Goal: Task Accomplishment & Management: Complete application form

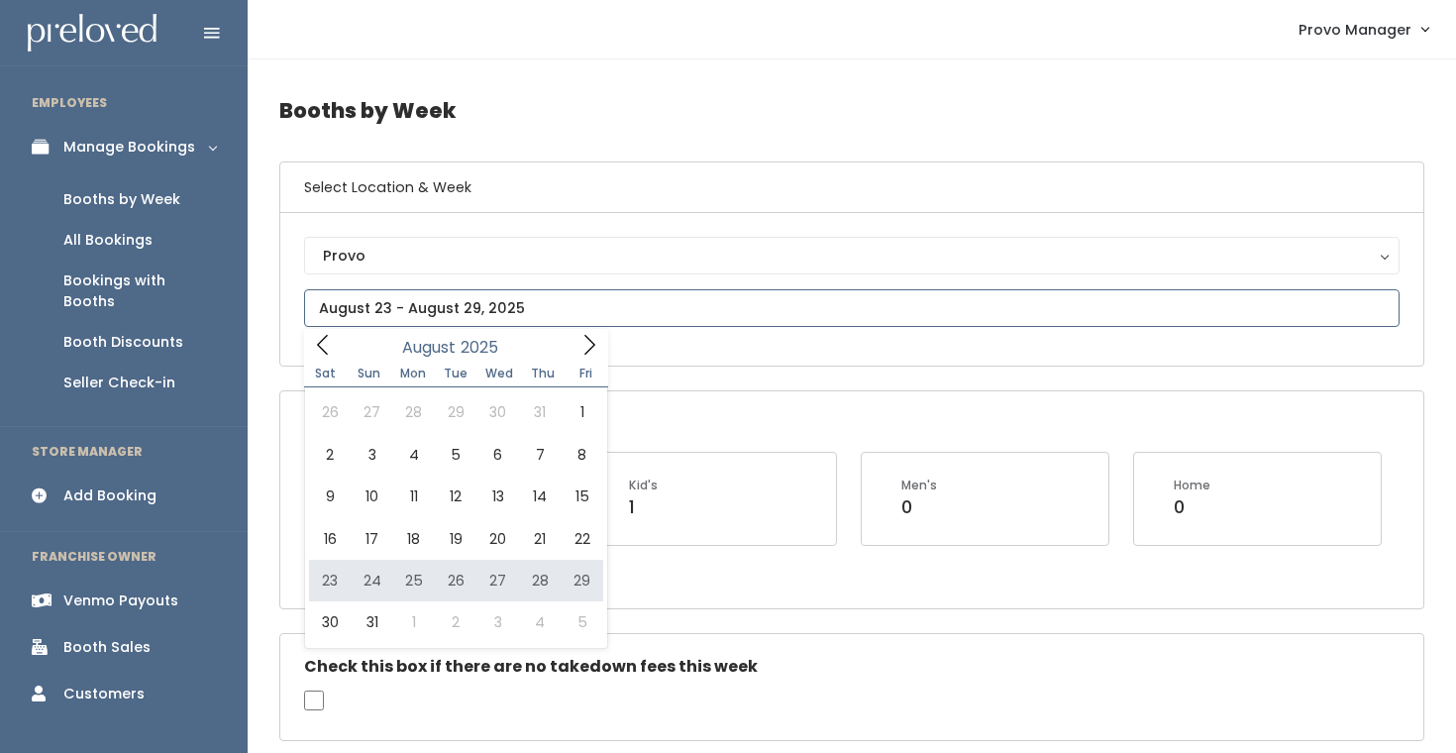
type input "August 23 to August 29"
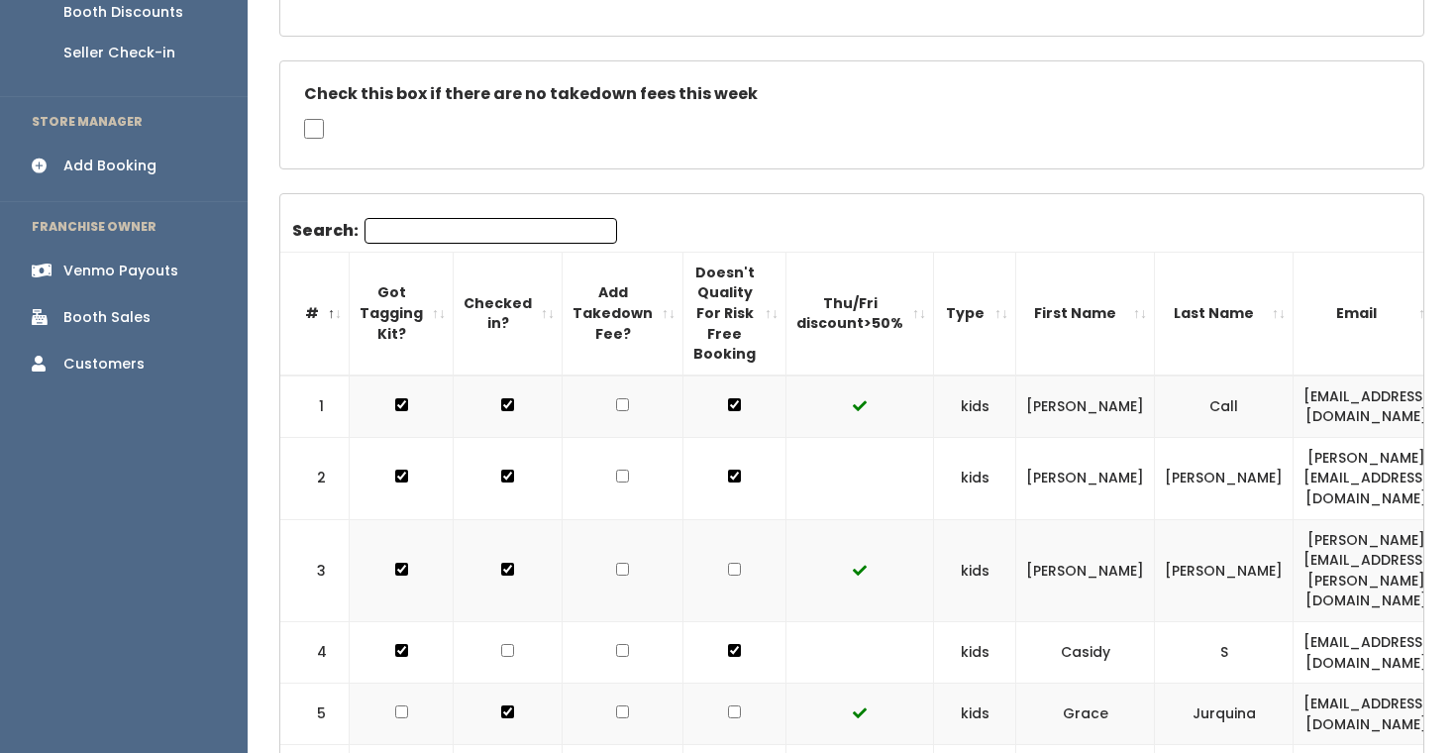
click at [124, 156] on div "Add Booking" at bounding box center [109, 166] width 93 height 21
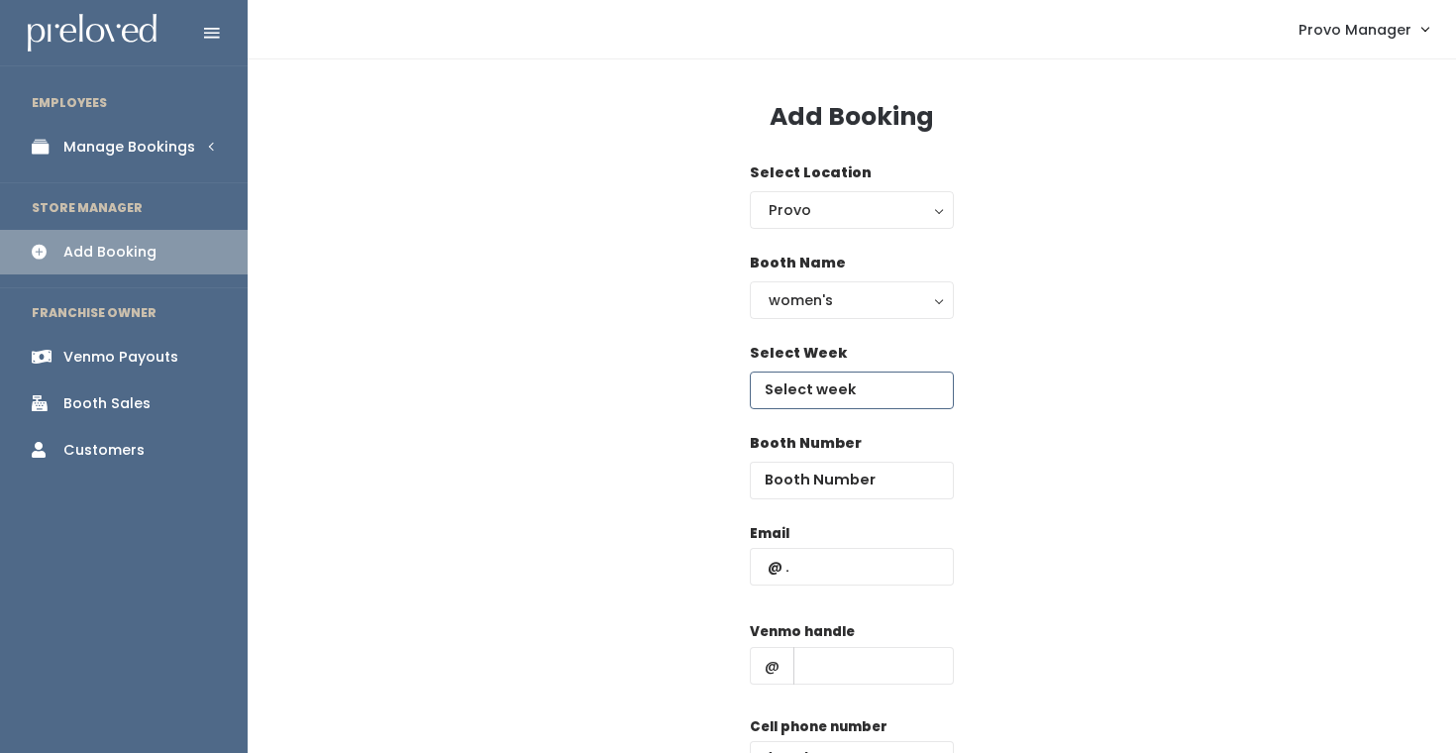
click at [827, 375] on input "text" at bounding box center [852, 390] width 204 height 38
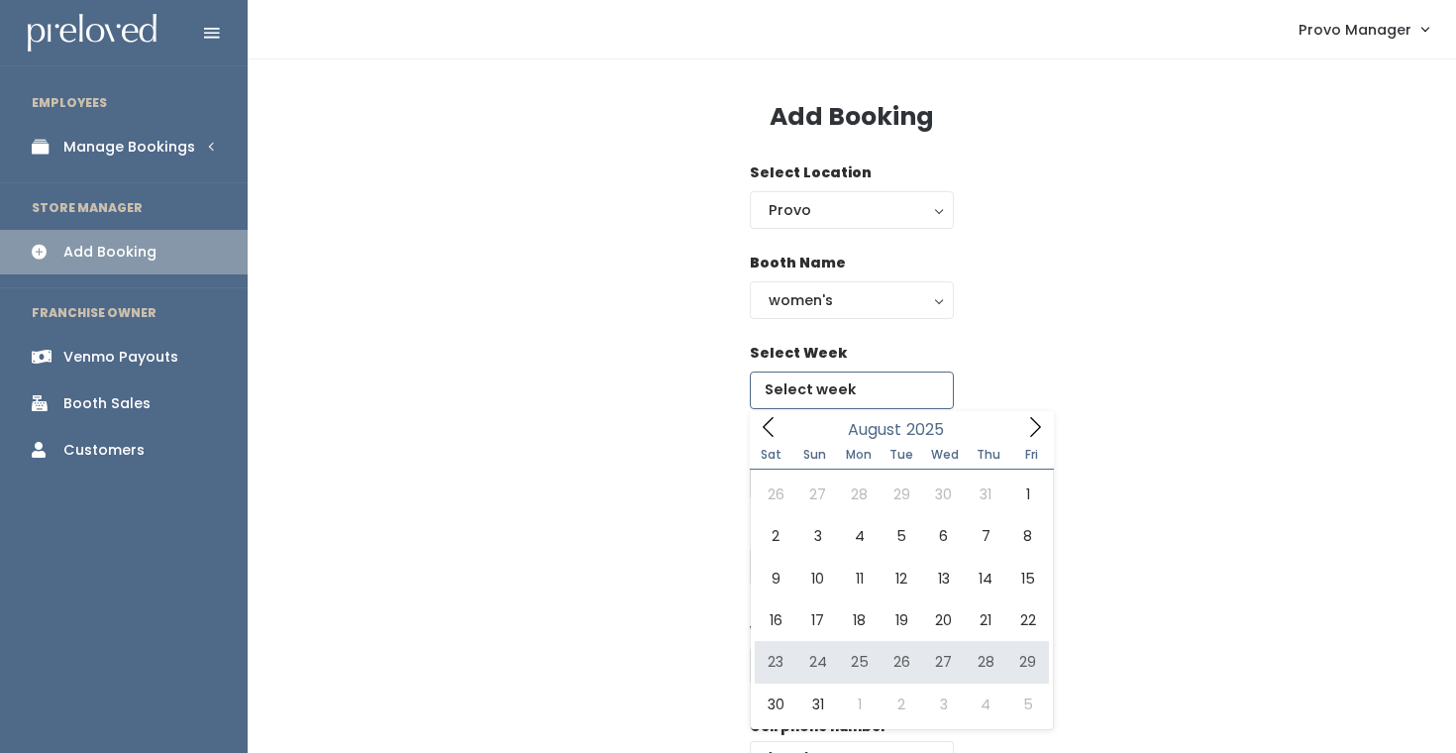
type input "August 23 to August 29"
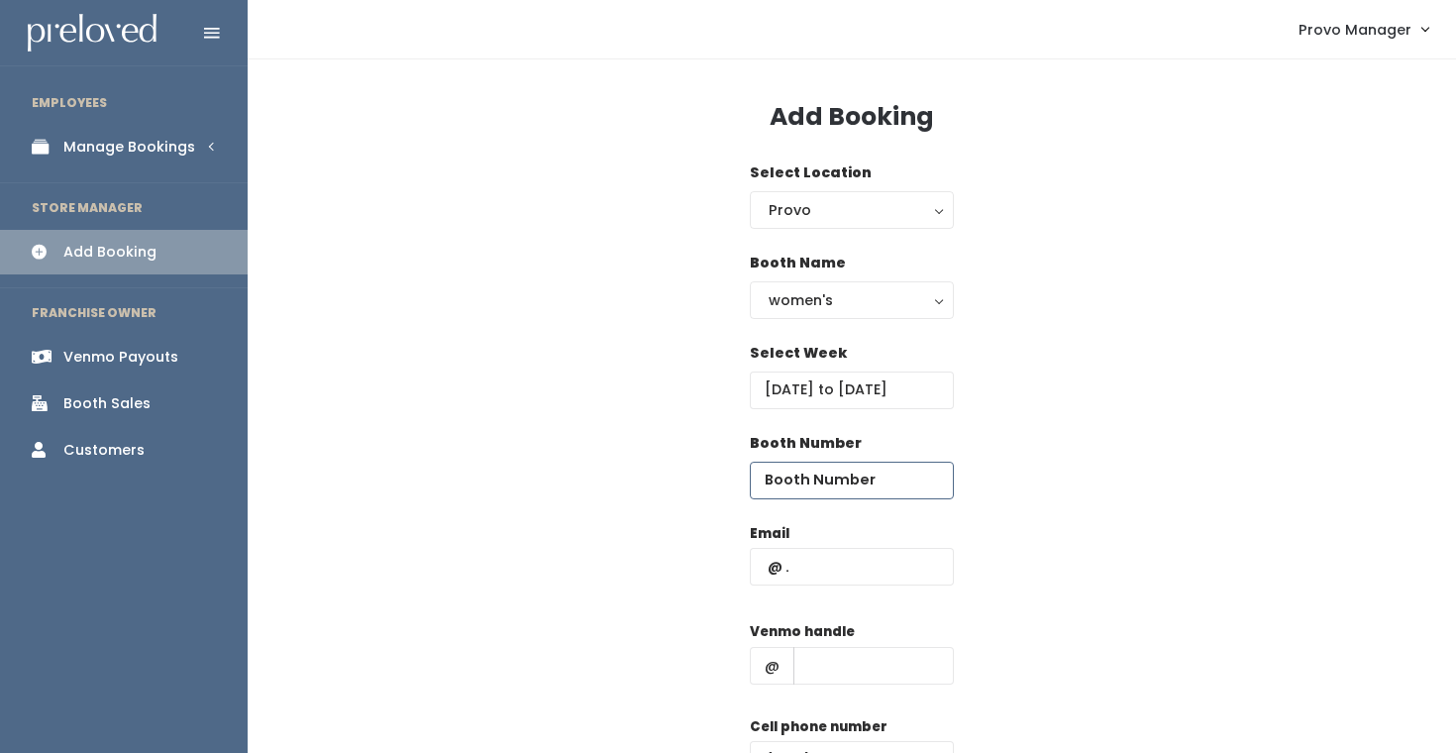
click at [802, 484] on input "number" at bounding box center [852, 481] width 204 height 38
type input "2"
type input "28"
click at [861, 680] on input "text" at bounding box center [873, 666] width 160 height 38
type input "d"
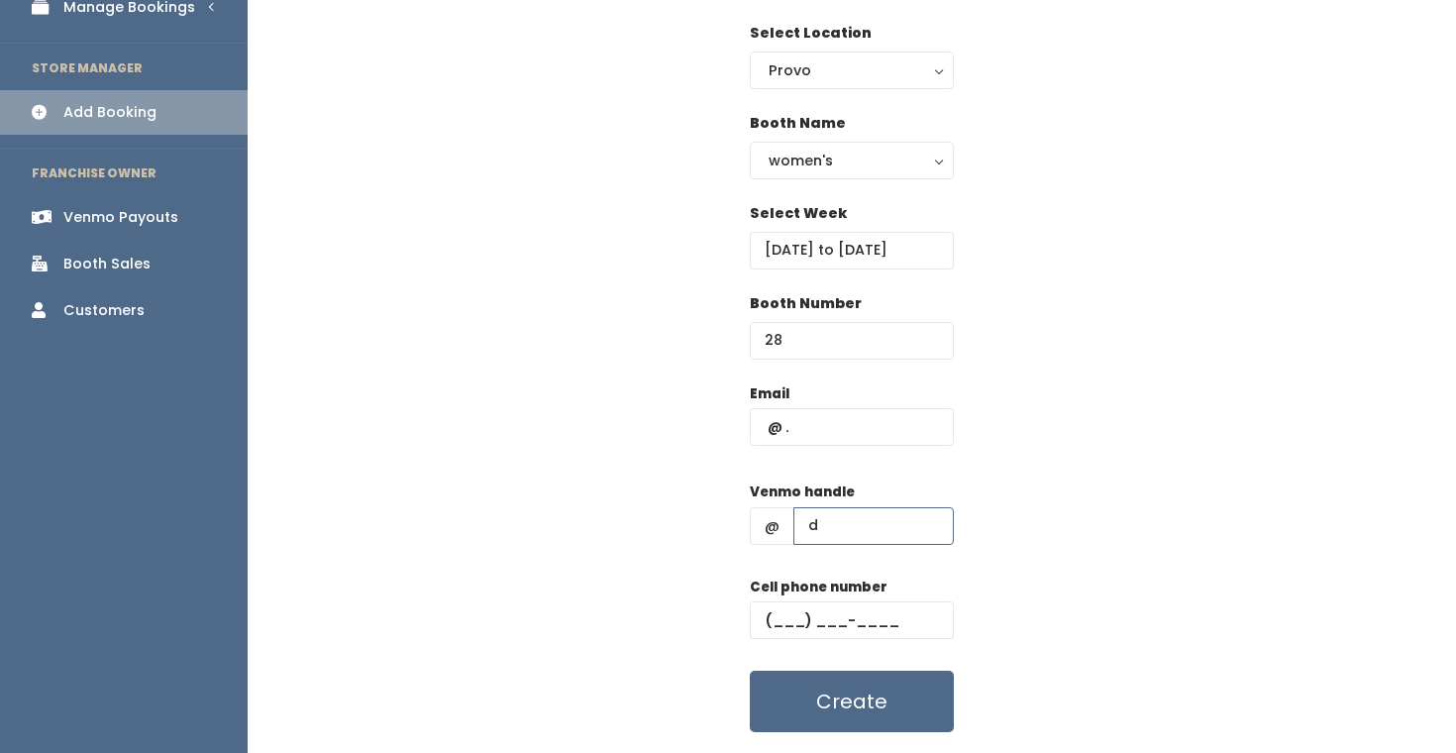
scroll to position [147, 0]
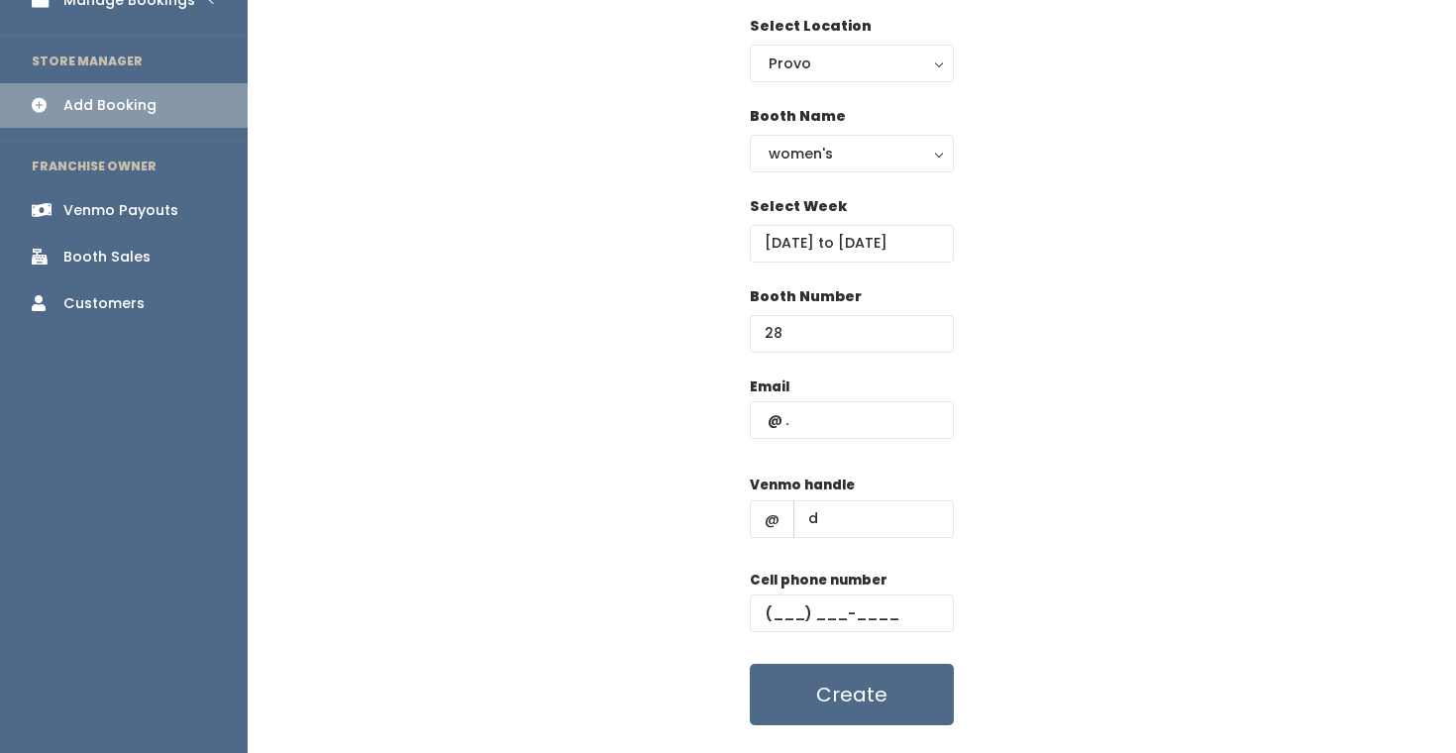
click at [862, 639] on div "Cell phone number" at bounding box center [852, 609] width 204 height 79
click at [863, 611] on input "text" at bounding box center [852, 613] width 204 height 38
type input "(555) 555-5555"
click at [817, 427] on input "text" at bounding box center [852, 420] width 204 height 38
click at [1044, 359] on div "Booth Number 28" at bounding box center [851, 331] width 1145 height 90
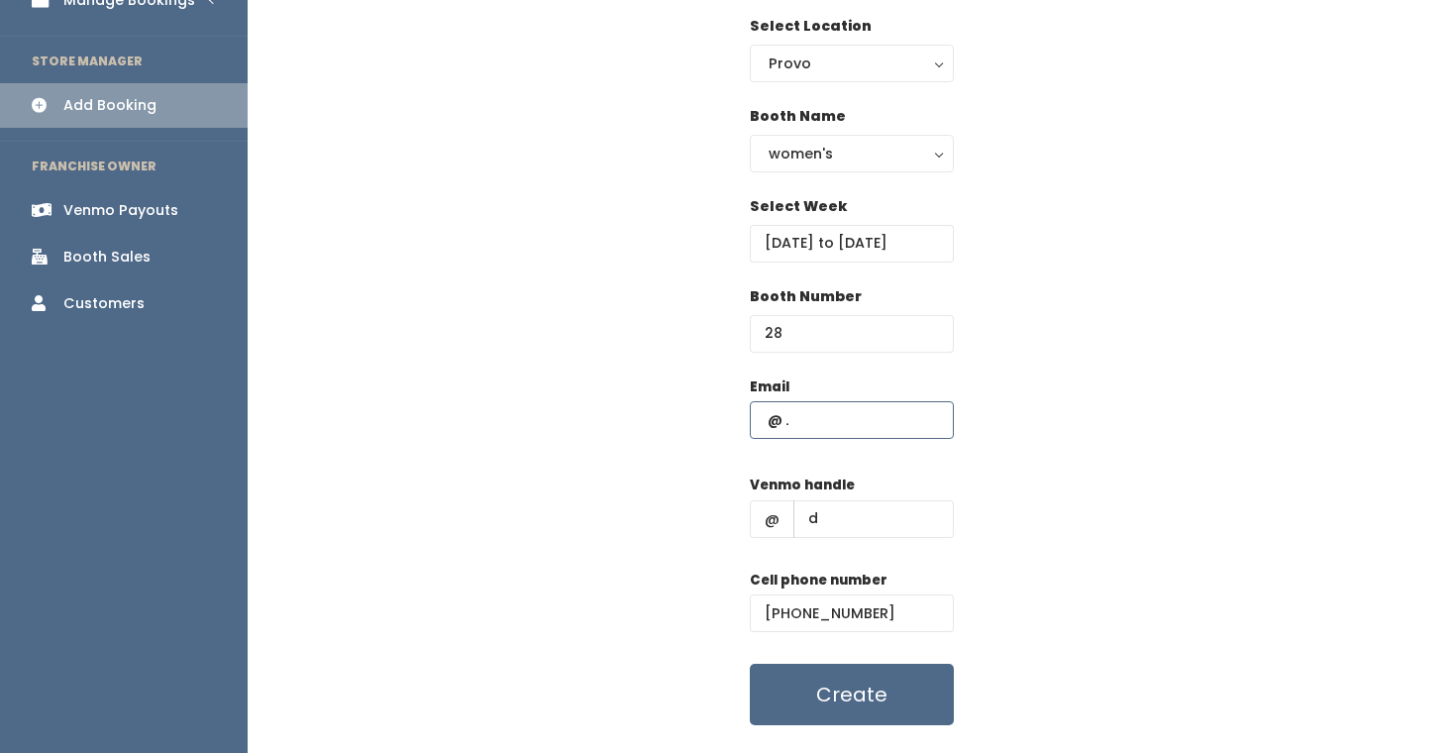
click at [825, 424] on input "text" at bounding box center [852, 420] width 204 height 38
click at [832, 430] on input "text" at bounding box center [852, 420] width 204 height 38
type input "fiestamelanie@yahoo.com"
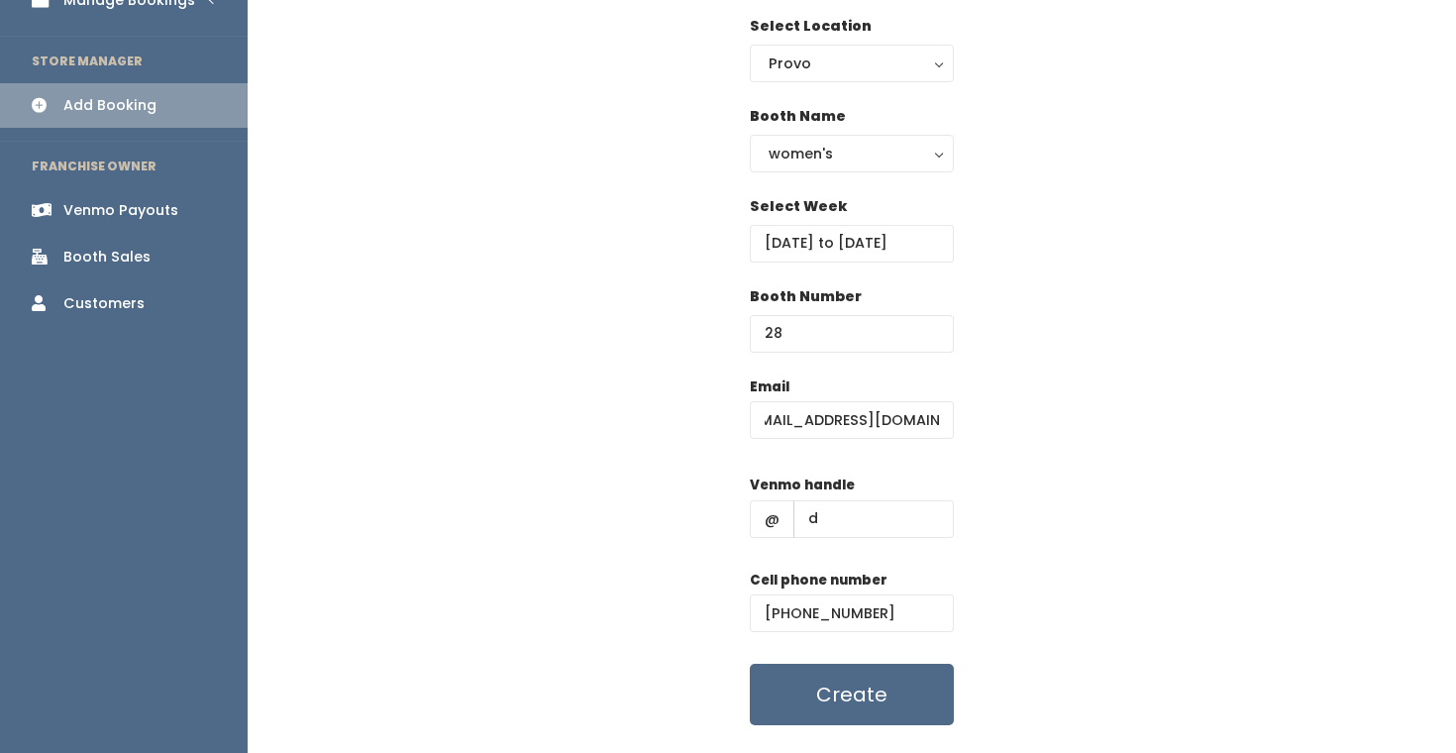
click at [1240, 386] on div "Email fiestamelanie@yahoo.com Venmo handle @ d Cell phone number (555) 555-5555…" at bounding box center [851, 551] width 1145 height 350
click at [881, 693] on button "Create" at bounding box center [852, 694] width 204 height 61
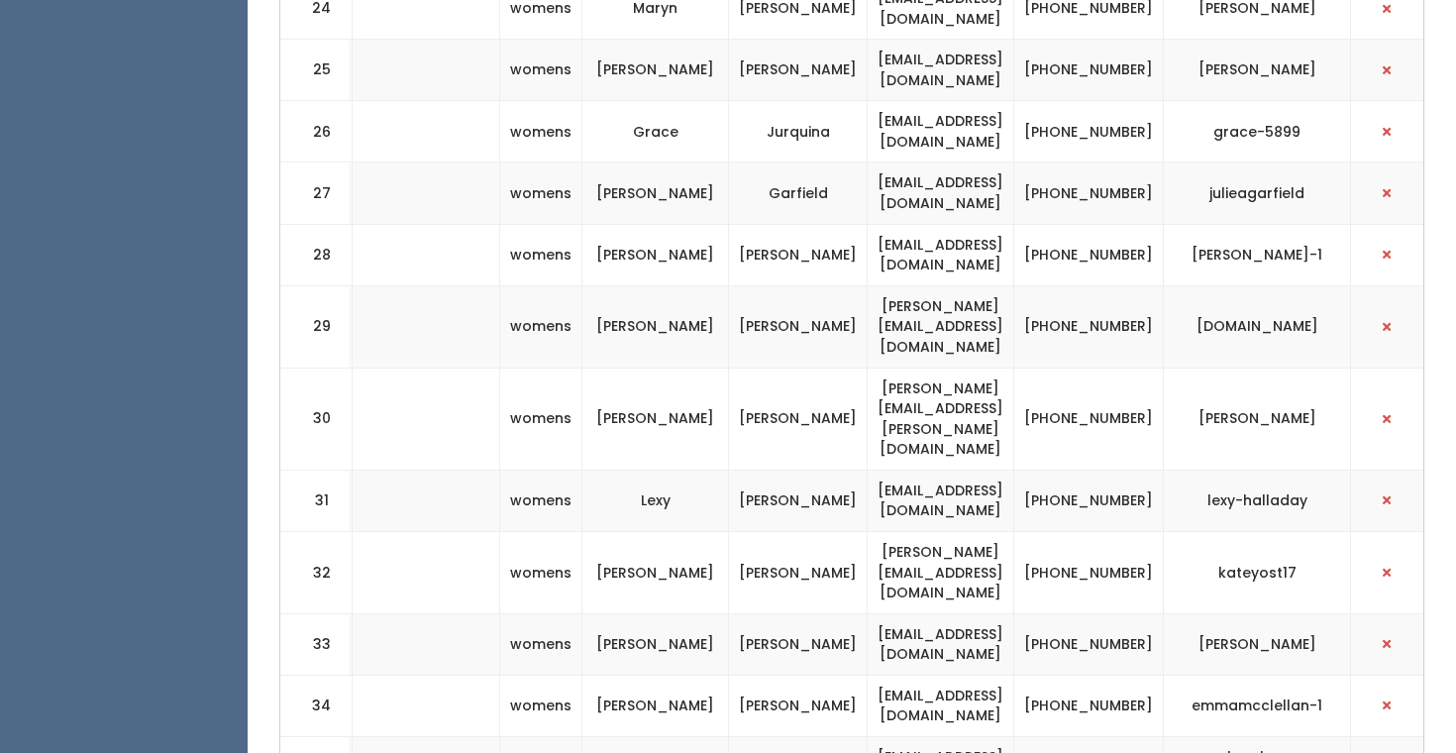
scroll to position [0, 525]
